Goal: Contribute content

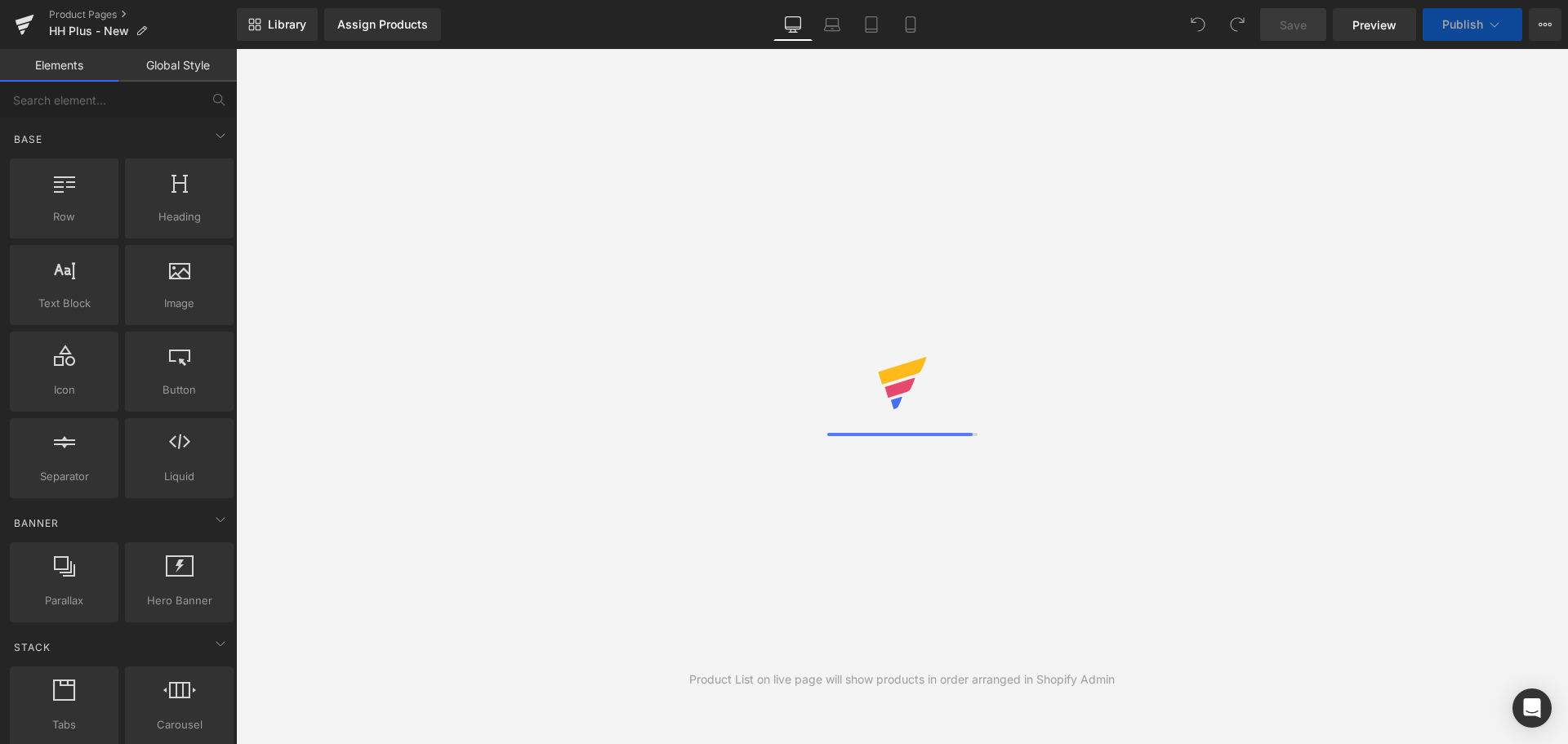
click at [506, 32] on div "Assign Products Product Preview Manage assigned products" at bounding box center [419, 24] width 204 height 32
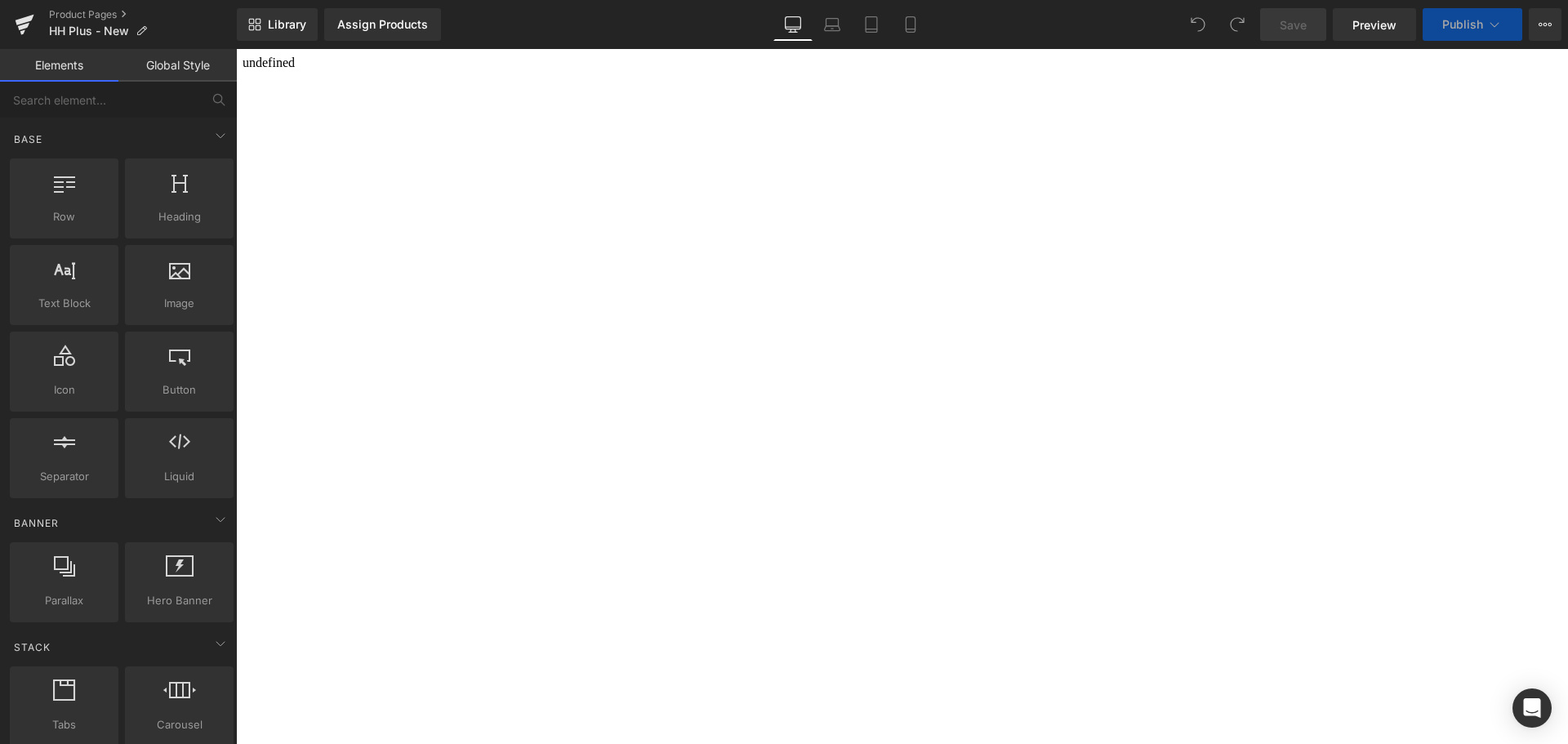
click at [693, 17] on div "Library Assign Products Product Preview Manage assigned products Desktop Deskto…" at bounding box center [902, 24] width 1331 height 32
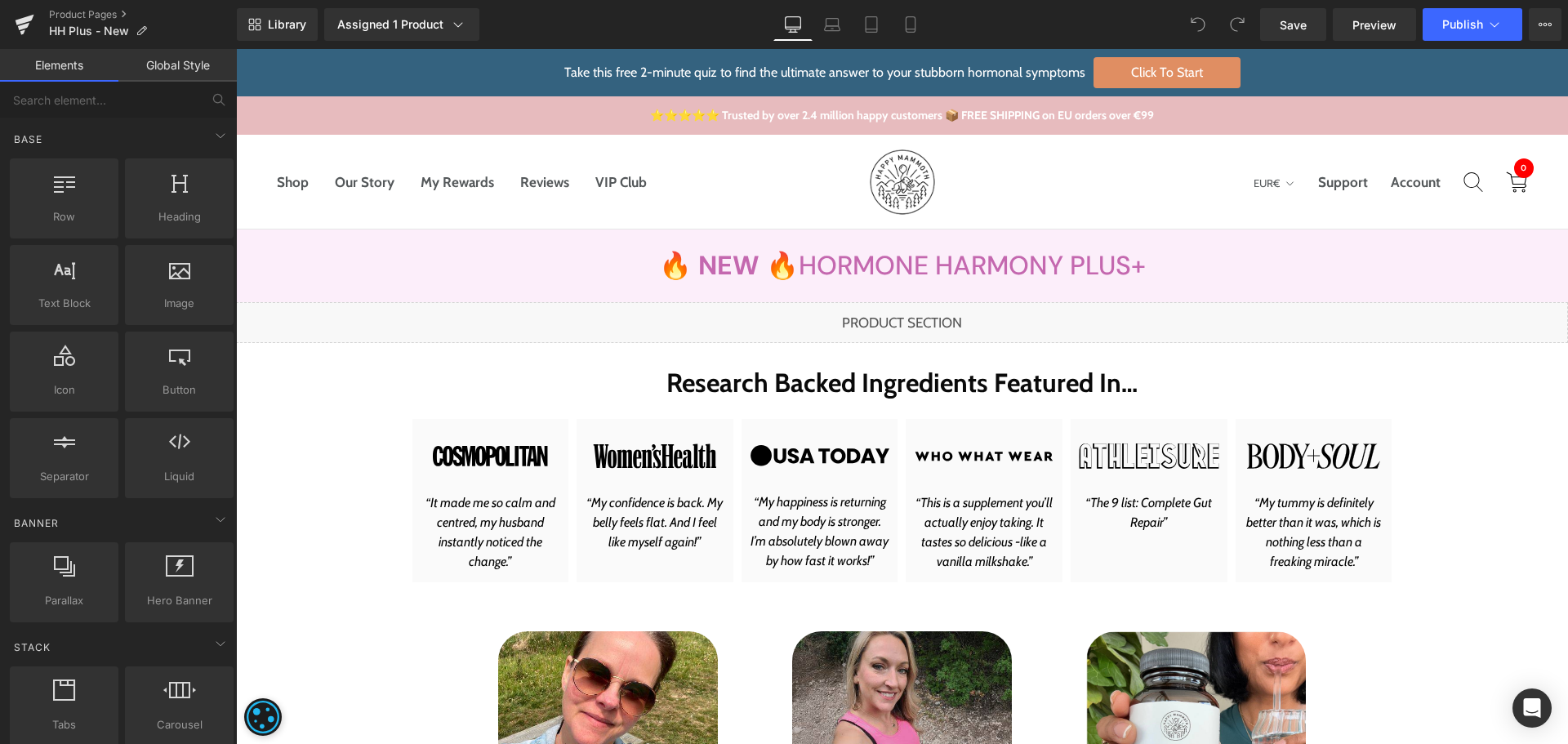
click at [600, 25] on div "Library Assigned 1 Product Product Preview New Hormone Harmony PLUS+ Manage ass…" at bounding box center [902, 24] width 1331 height 32
click at [924, 317] on div "Liquid" at bounding box center [902, 322] width 1332 height 40
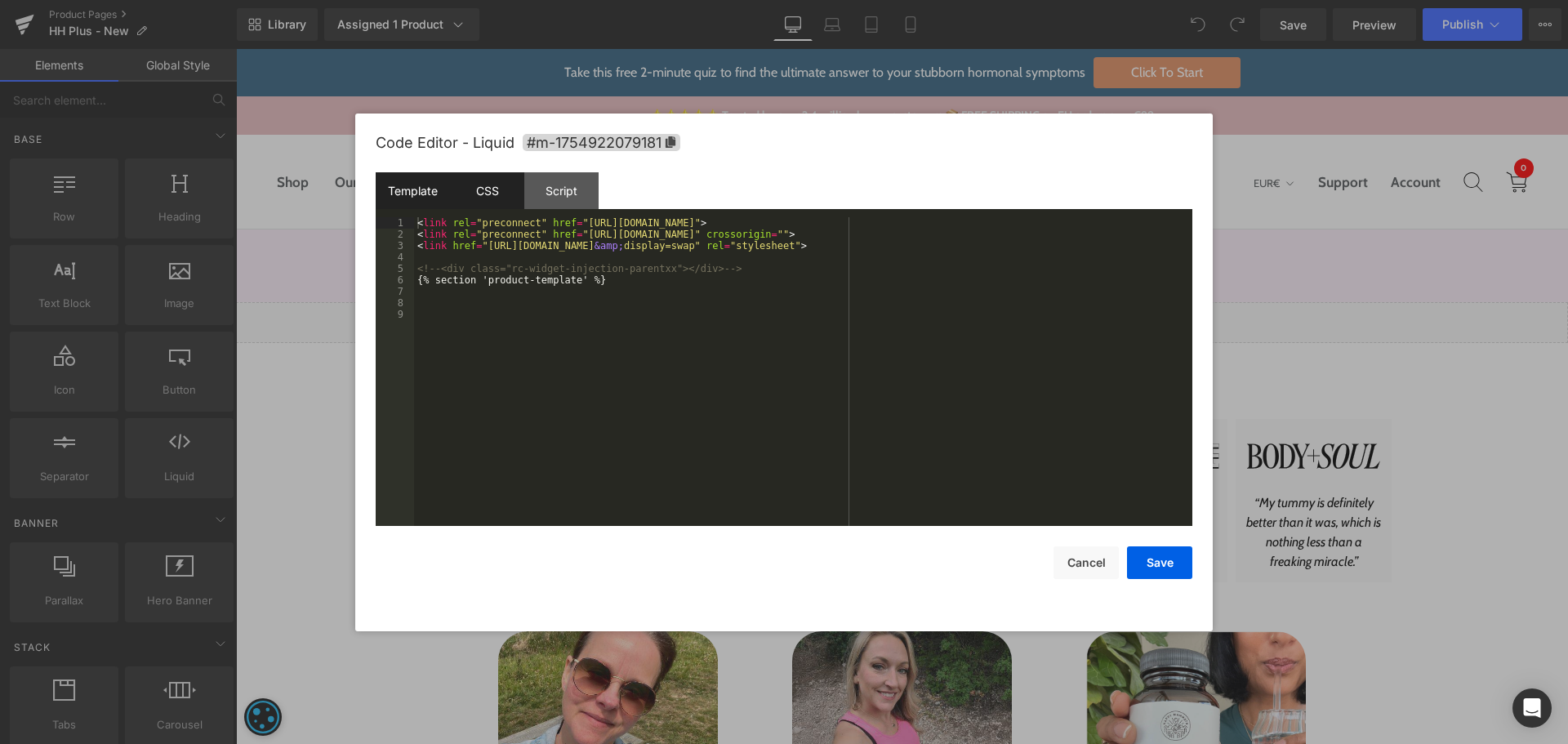
click at [504, 195] on div "CSS" at bounding box center [487, 190] width 75 height 37
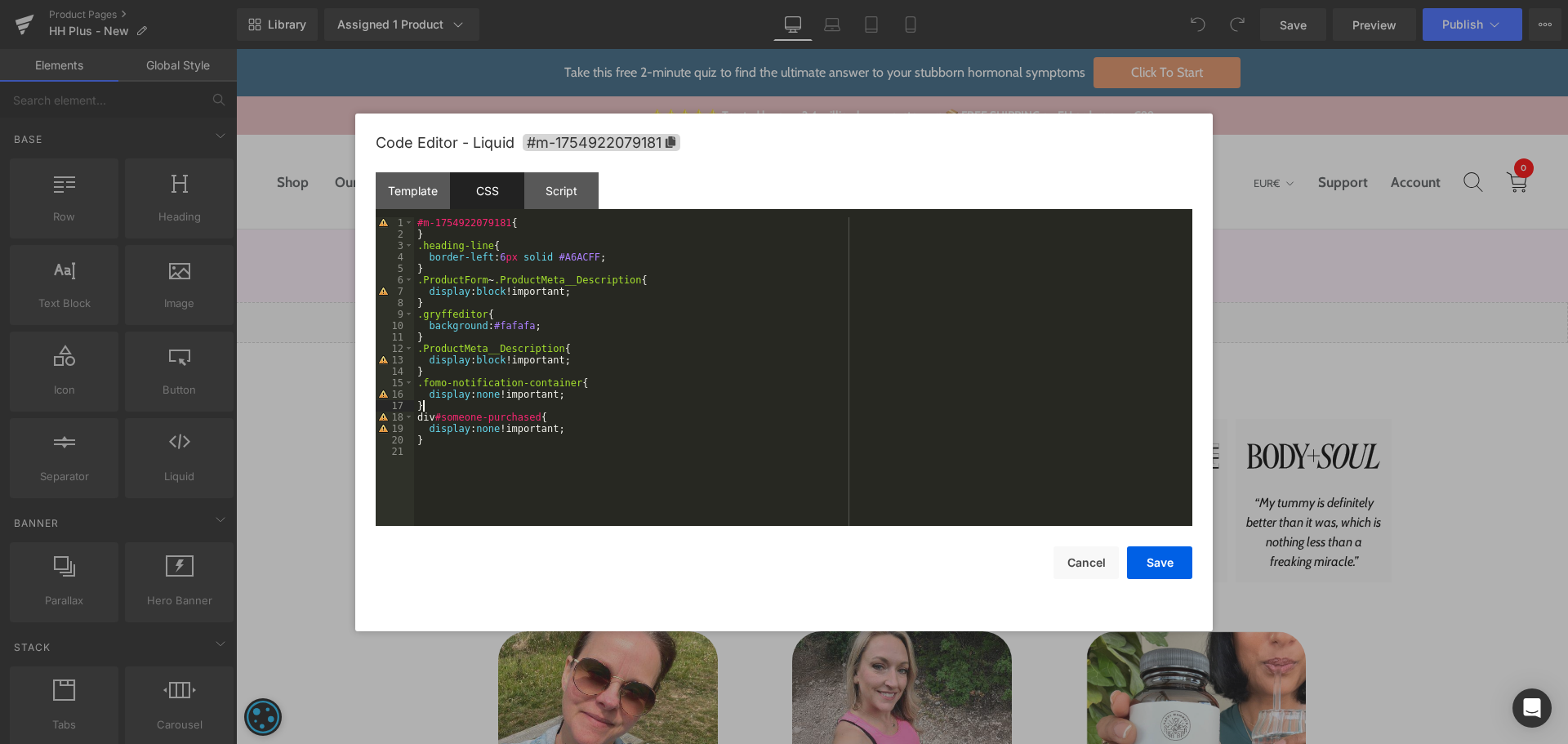
click at [583, 410] on div "#m-1754922079181 { } .heading-line { border-left : 6 px solid #A6ACFF ; } .Prod…" at bounding box center [803, 382] width 779 height 331
click at [796, 446] on div "#m-1754922079181 { } .heading-line { border-left : 6 px solid #A6ACFF ; } .Prod…" at bounding box center [803, 382] width 779 height 331
click at [1158, 568] on button "Save" at bounding box center [1159, 562] width 66 height 32
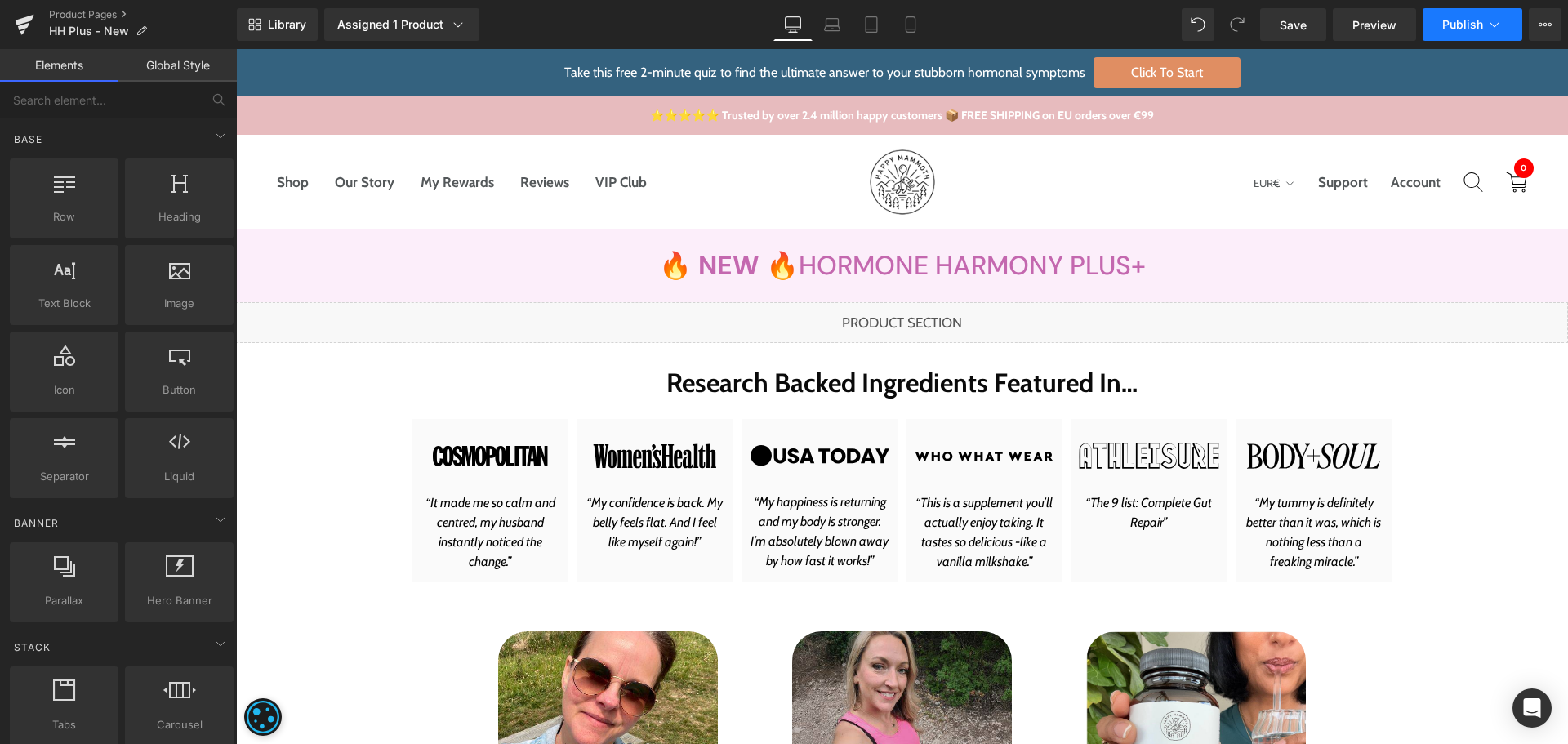
click at [1443, 20] on span "Publish" at bounding box center [1462, 24] width 41 height 13
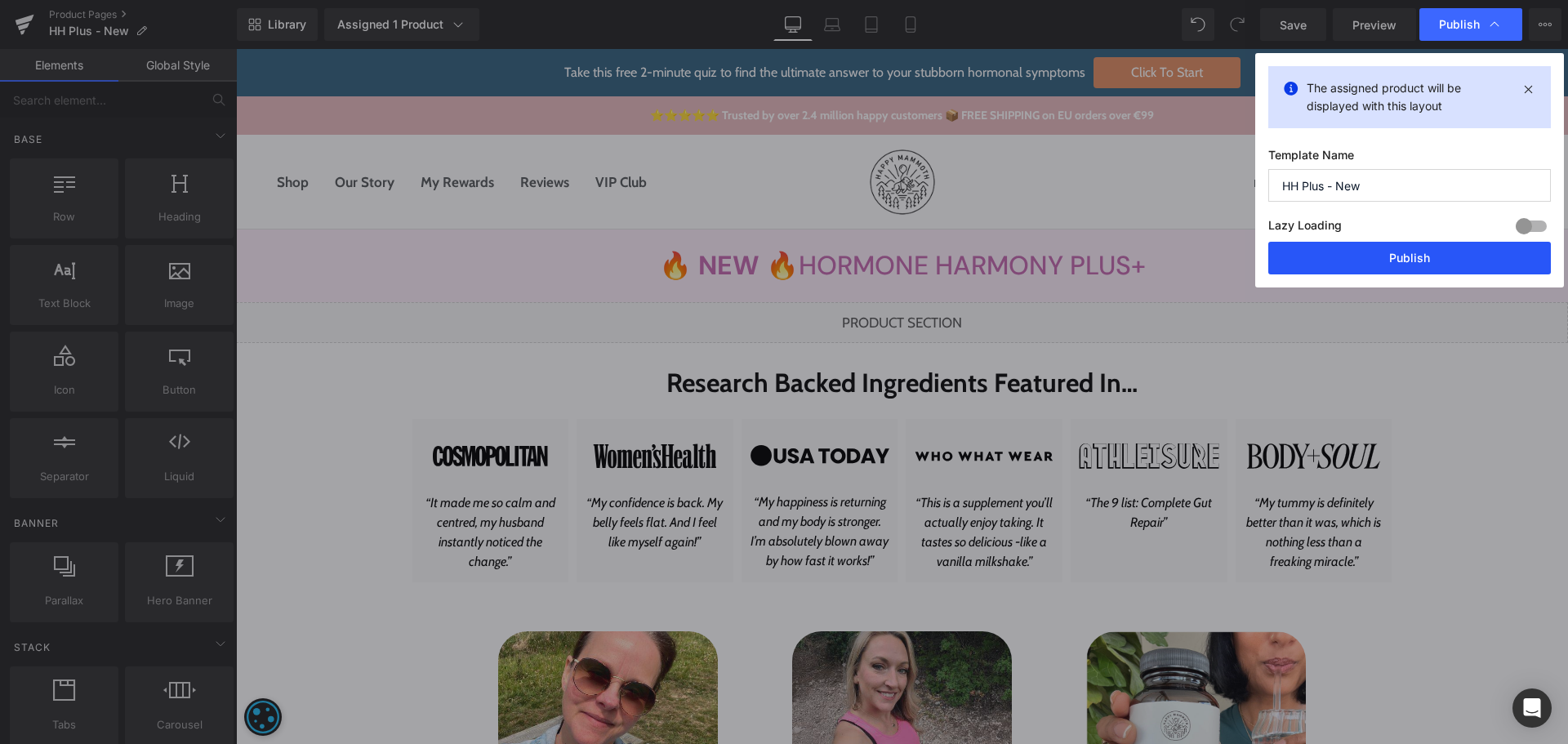
click at [1413, 259] on button "Publish" at bounding box center [1410, 258] width 283 height 32
